Goal: Task Accomplishment & Management: Complete application form

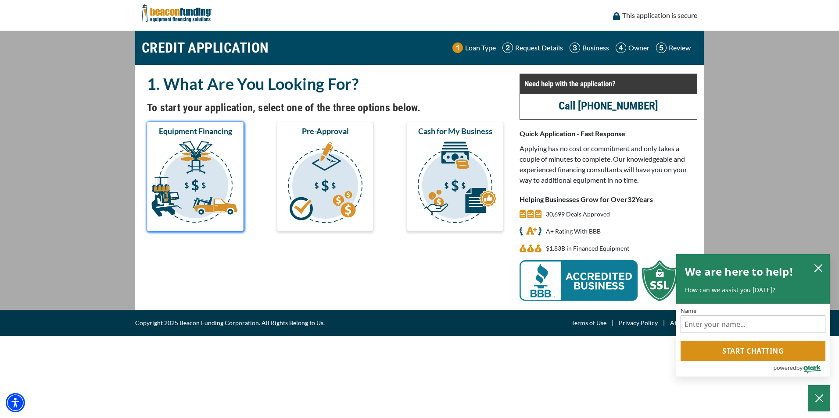
click at [224, 167] on img "submit" at bounding box center [195, 184] width 93 height 88
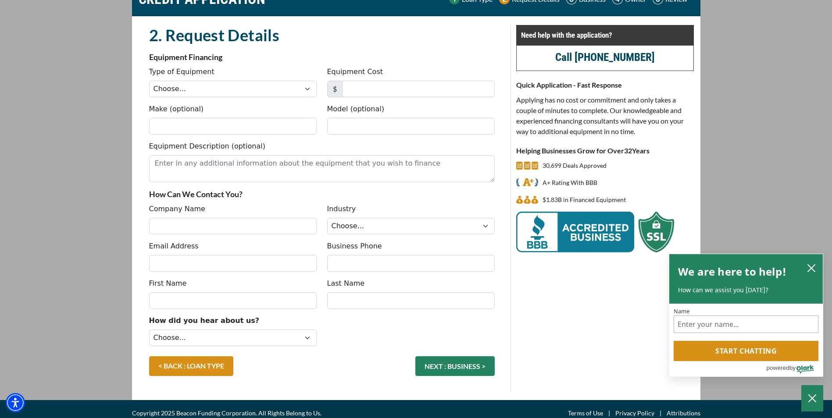
scroll to position [57, 0]
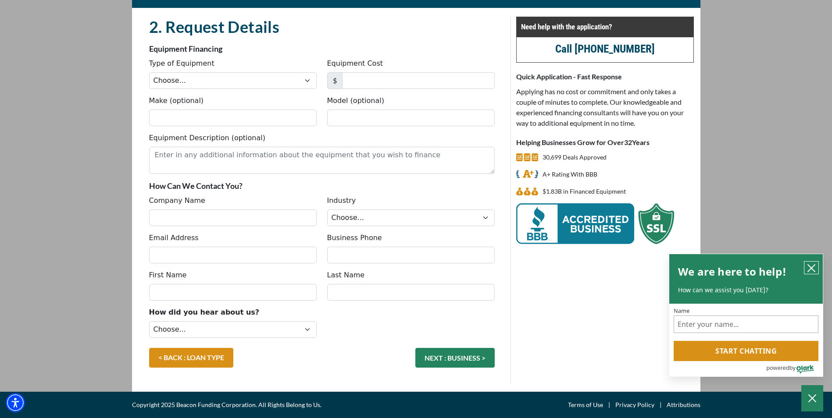
click at [814, 268] on icon "close chatbox" at bounding box center [811, 268] width 9 height 9
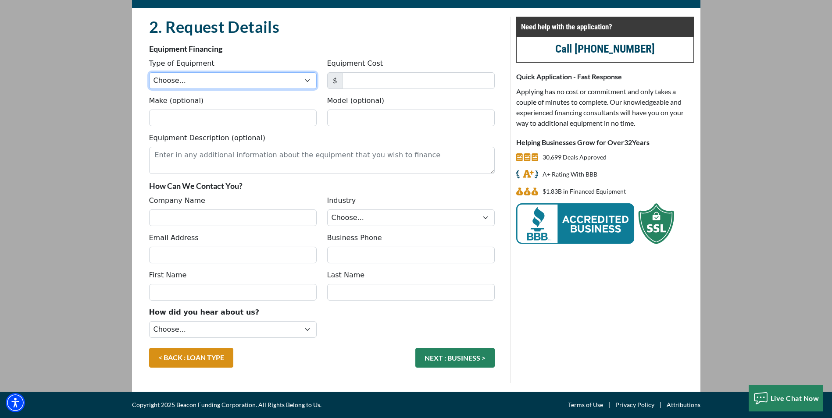
click at [224, 77] on select "Choose... Backhoe Boom/Bucket Truck Chipper Commercial Mower Crane DTG/DTF Prin…" at bounding box center [233, 80] width 168 height 17
select select "1"
click at [149, 72] on select "Choose... Backhoe Boom/Bucket Truck Chipper Commercial Mower Crane DTG/DTF Prin…" at bounding box center [233, 80] width 168 height 17
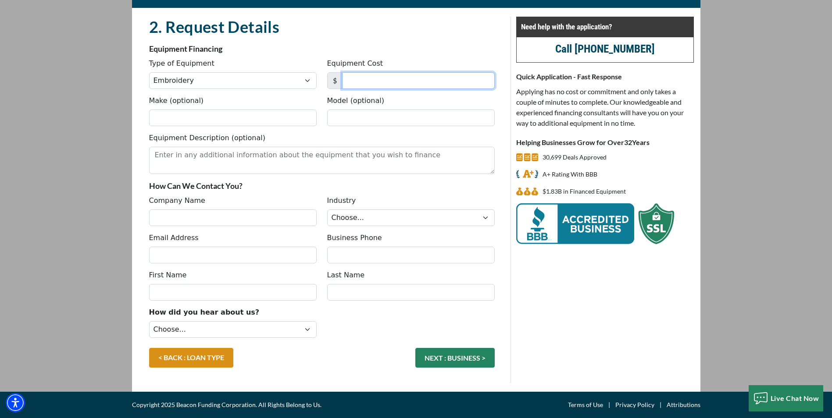
click at [369, 87] on input "Equipment Cost" at bounding box center [418, 80] width 153 height 17
type input "41,495"
click at [249, 120] on input "Make (optional)" at bounding box center [233, 118] width 168 height 17
type input "Tajima"
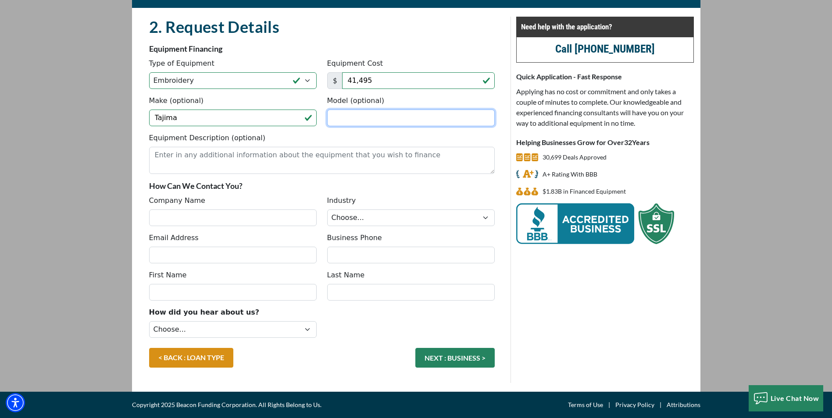
click at [357, 125] on input "Model (optional)" at bounding box center [411, 118] width 168 height 17
paste input "TMAR-K1504C/450WCT"
type input "TMAR-K1504C/450WCT"
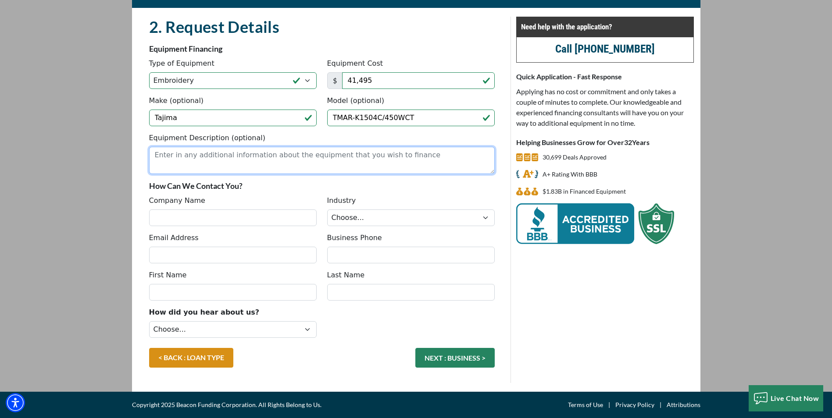
click at [260, 164] on textarea "Equipment Description (optional)" at bounding box center [322, 160] width 346 height 27
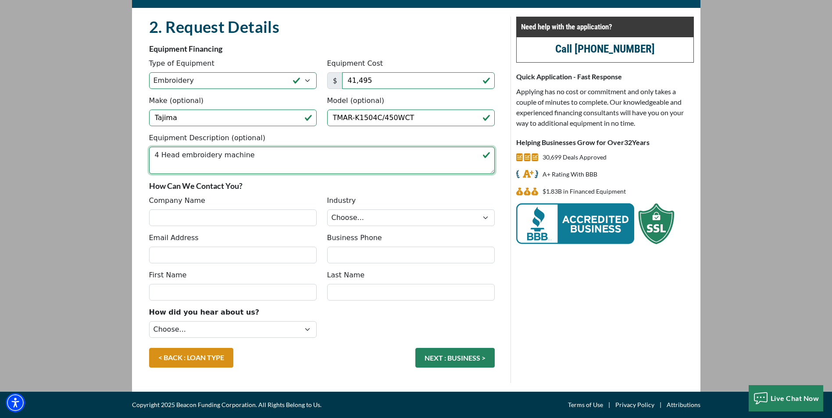
type textarea "4 Head embroidery machine"
click at [248, 215] on input "Company Name" at bounding box center [233, 218] width 168 height 17
type input "CFJ Manufacturing"
click at [384, 224] on select "Choose... Towing Landscape/Hardscape Decorated Apparel Septic Light Constructio…" at bounding box center [411, 218] width 168 height 17
select select "5"
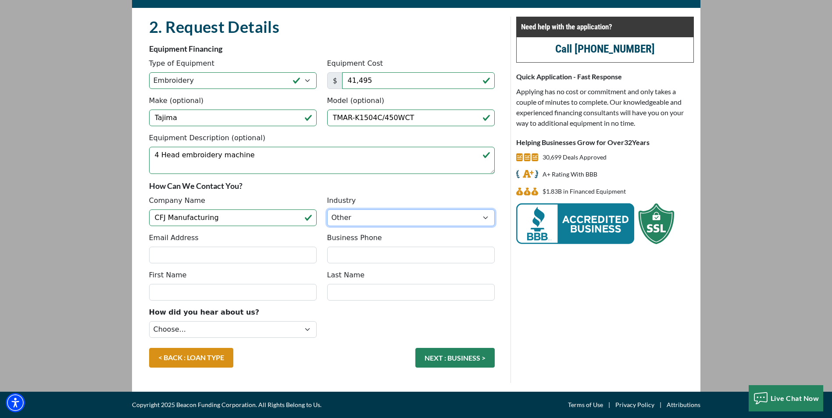
click at [327, 210] on select "Choose... Towing Landscape/Hardscape Decorated Apparel Septic Light Constructio…" at bounding box center [411, 218] width 168 height 17
click at [279, 254] on input "Email Address" at bounding box center [233, 255] width 168 height 17
type input "[EMAIL_ADDRESS][DOMAIN_NAME]"
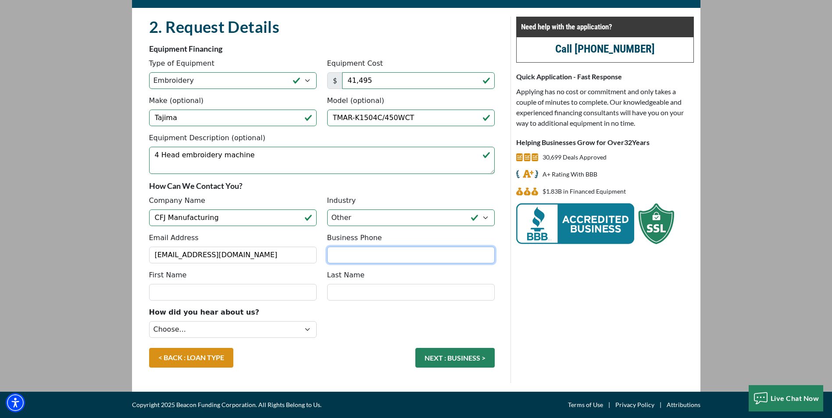
click at [455, 255] on input "Business Phone" at bounding box center [411, 255] width 168 height 17
type input "[PHONE_NUMBER]"
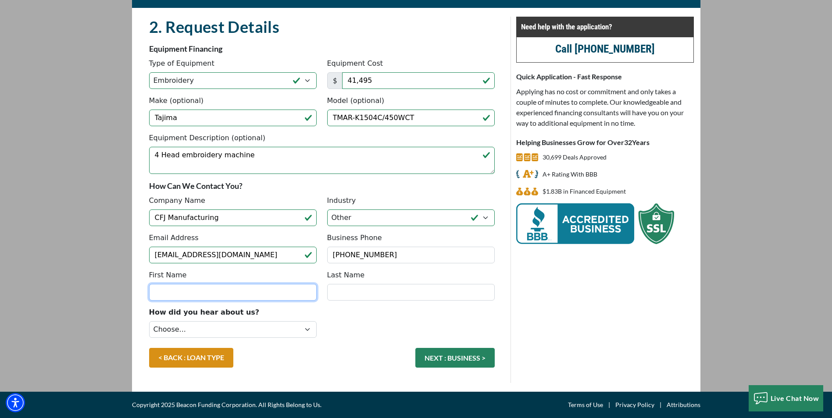
click at [183, 292] on input "First Name" at bounding box center [233, 292] width 168 height 17
type input "Micah"
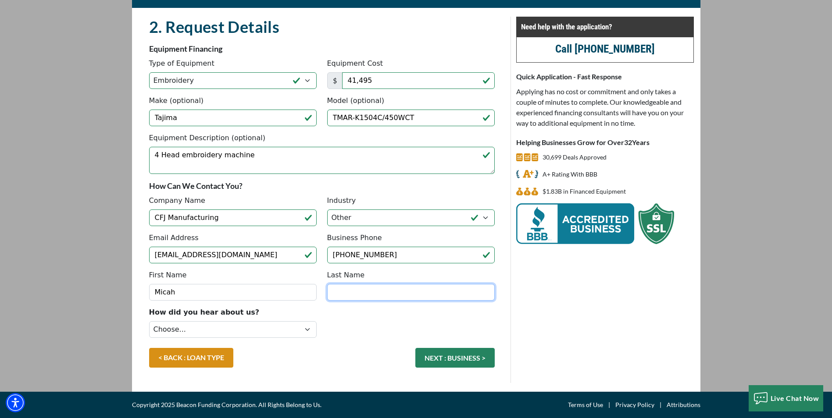
click at [383, 289] on input "Last Name" at bounding box center [411, 292] width 168 height 17
type input "[PERSON_NAME]"
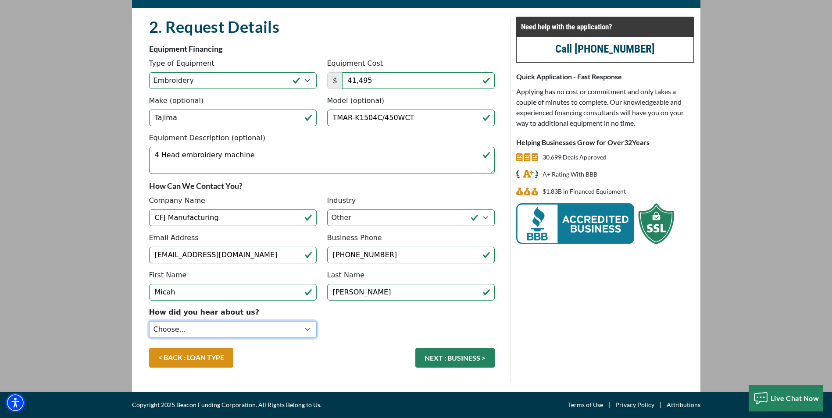
click at [229, 336] on select "Choose... Internet Search Vendor Referral Word of Mouth Client Referral Email E…" at bounding box center [233, 329] width 168 height 17
select select "9"
click at [149, 321] on select "Choose... Internet Search Vendor Referral Word of Mouth Client Referral Email E…" at bounding box center [233, 329] width 168 height 17
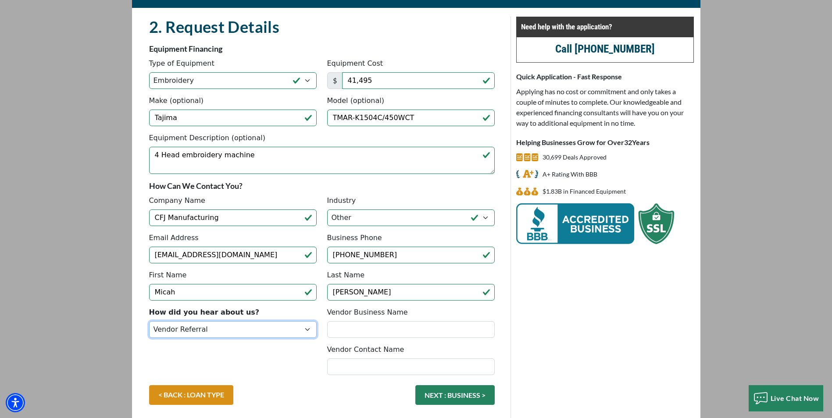
click at [299, 332] on select "Choose... Internet Search Vendor Referral Word of Mouth Client Referral Email E…" at bounding box center [233, 329] width 168 height 17
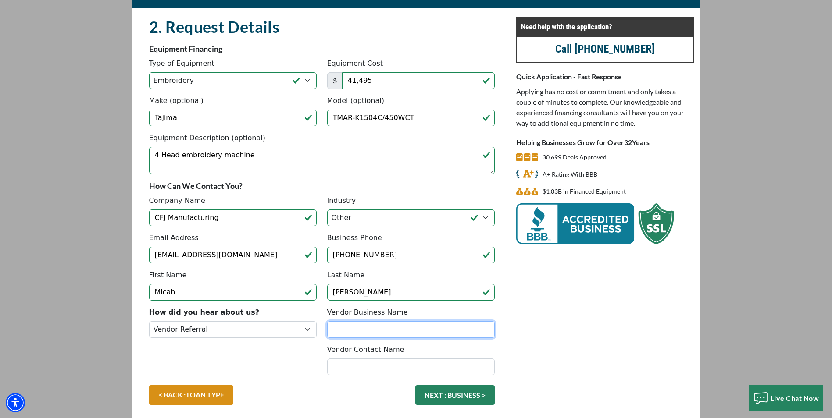
click at [417, 329] on input "Vendor Business Name" at bounding box center [411, 329] width 168 height 17
click at [510, 340] on div "2. Request Details There was an issue while saving the data. Please try again a…" at bounding box center [321, 219] width 377 height 404
click at [354, 332] on input "Vendor Business Name" at bounding box center [411, 329] width 168 height 17
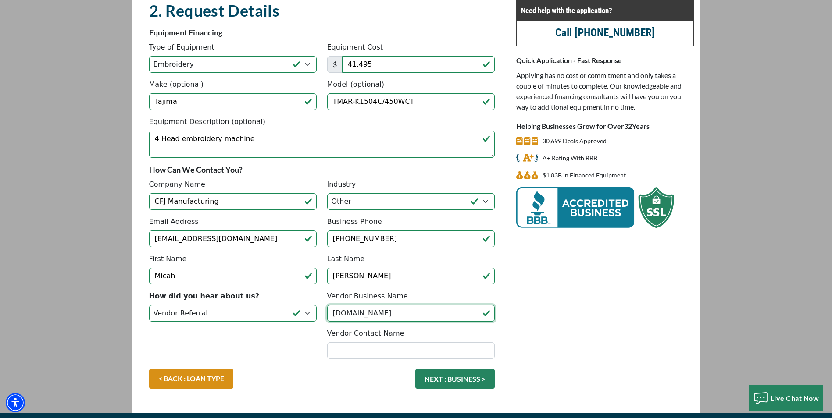
scroll to position [94, 0]
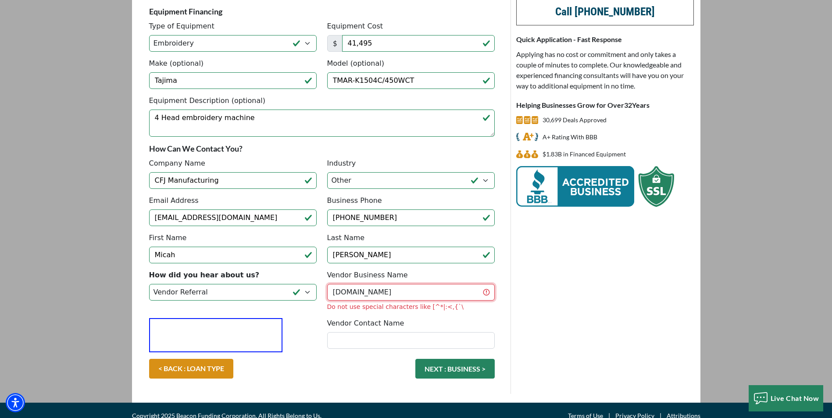
click at [355, 293] on input "Equip-Used.com" at bounding box center [411, 292] width 168 height 17
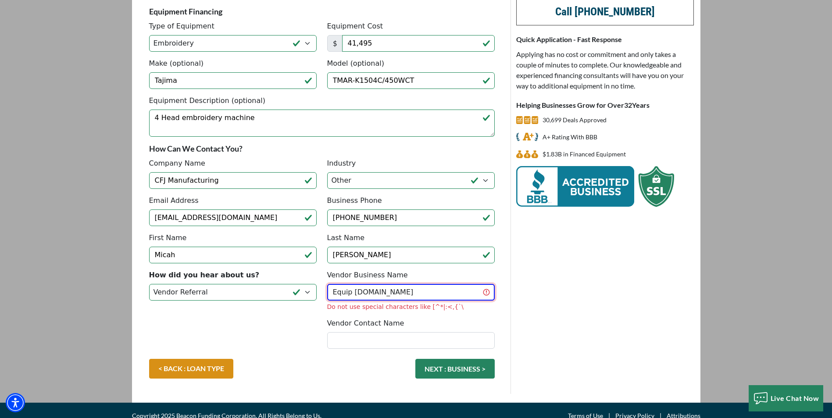
click at [401, 296] on input "Equip Used.com" at bounding box center [411, 292] width 168 height 17
type input "Equip Used"
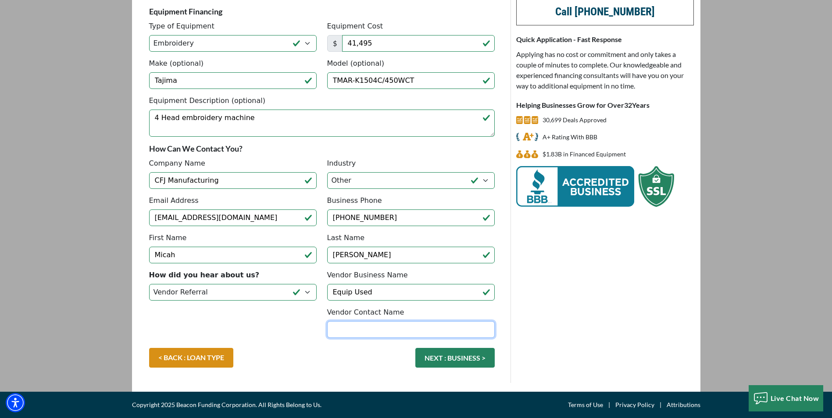
click at [389, 343] on div "How did you hear about us? Choose... Internet Search Vendor Referral Word of Mo…" at bounding box center [322, 309] width 356 height 78
type input "[PERSON_NAME]"
click at [465, 357] on button "NEXT : BUSINESS >" at bounding box center [454, 358] width 79 height 20
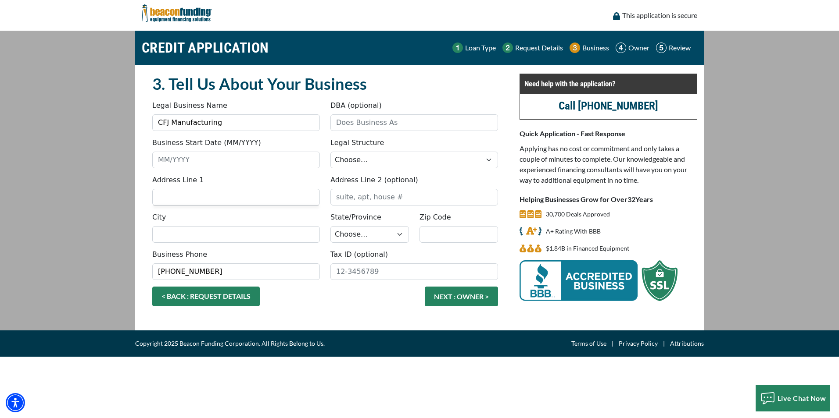
click at [223, 302] on link "< BACK : REQUEST DETAILS" at bounding box center [205, 297] width 107 height 20
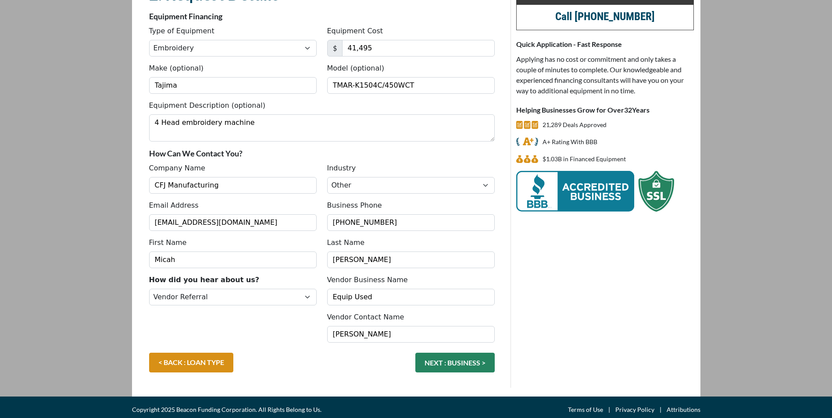
scroll to position [94, 0]
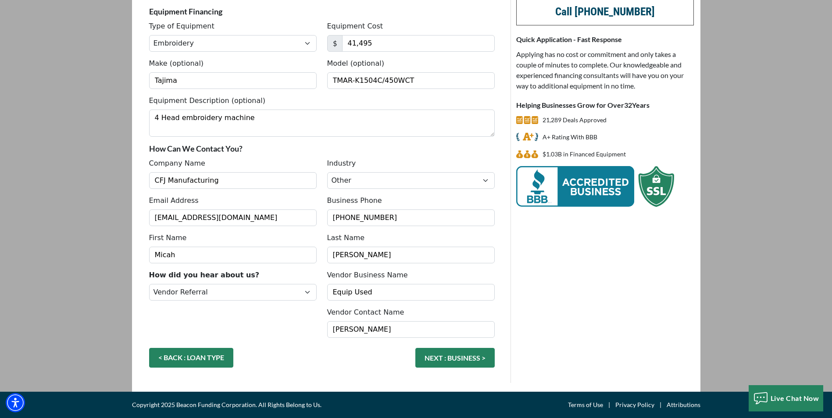
click at [202, 355] on link "< BACK : LOAN TYPE" at bounding box center [191, 358] width 84 height 20
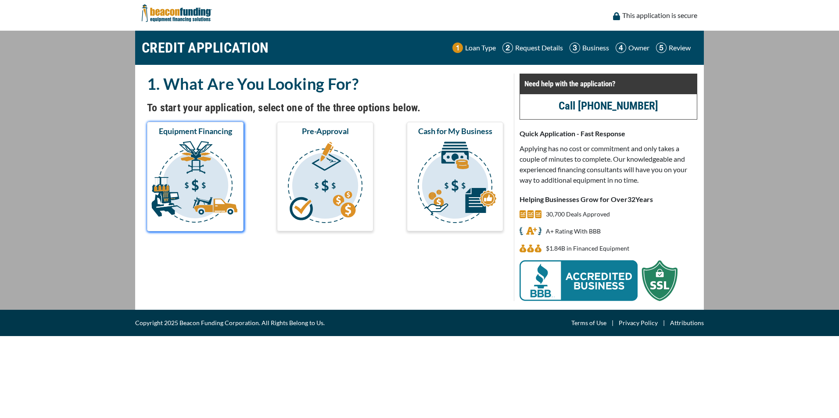
click at [190, 187] on img "submit" at bounding box center [195, 184] width 93 height 88
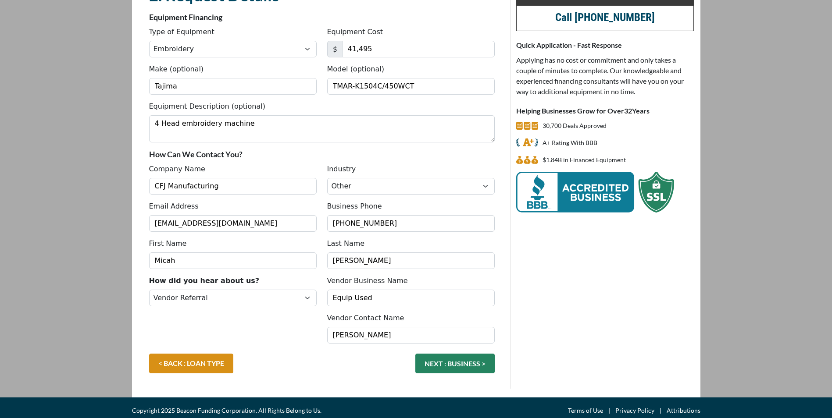
scroll to position [94, 0]
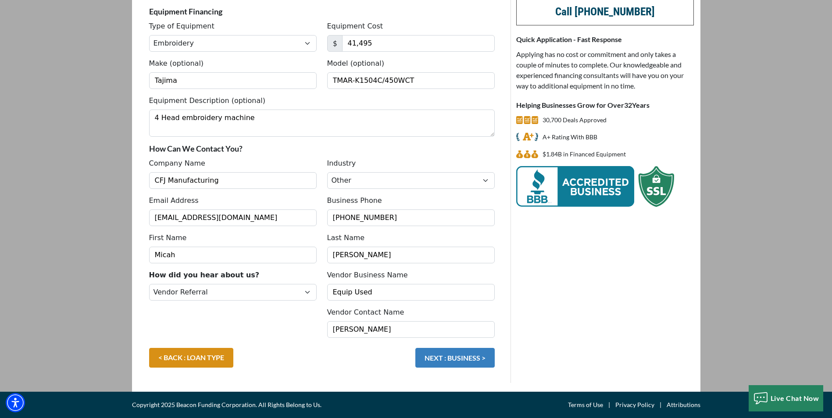
click at [433, 357] on button "NEXT : BUSINESS >" at bounding box center [454, 358] width 79 height 20
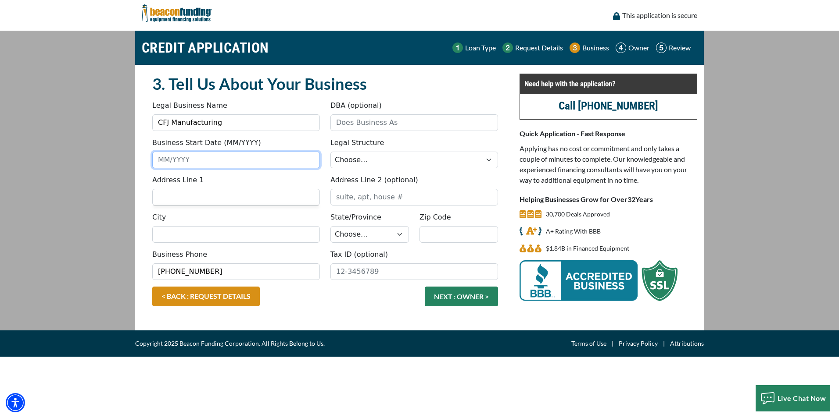
click at [221, 161] on input "Business Start Date (MM/YYYY)" at bounding box center [236, 160] width 168 height 17
type input "0"
